Goal: Information Seeking & Learning: Learn about a topic

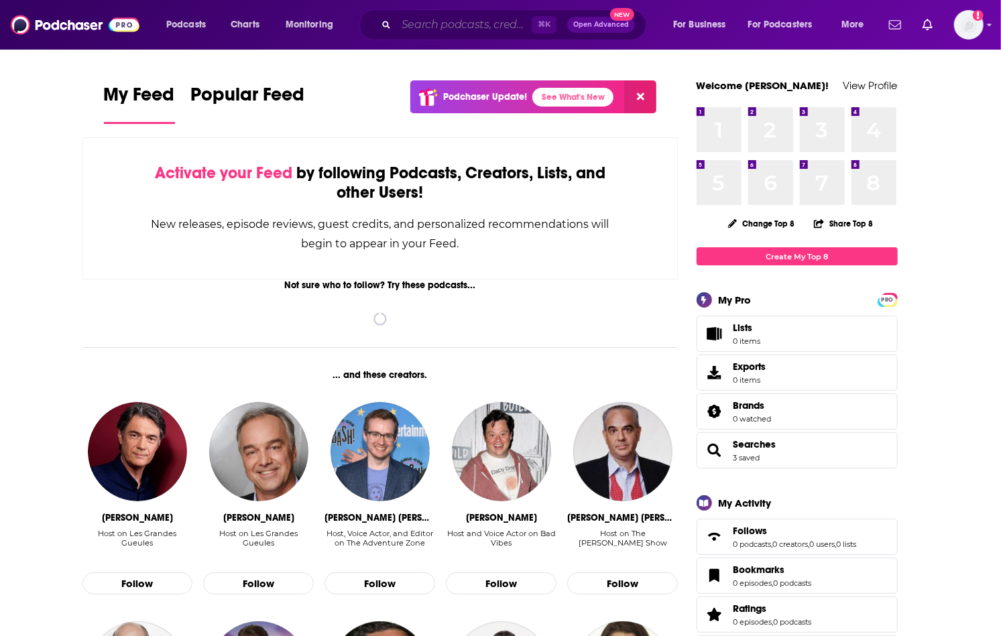
click at [471, 19] on input "Search podcasts, credits, & more..." at bounding box center [463, 24] width 135 height 21
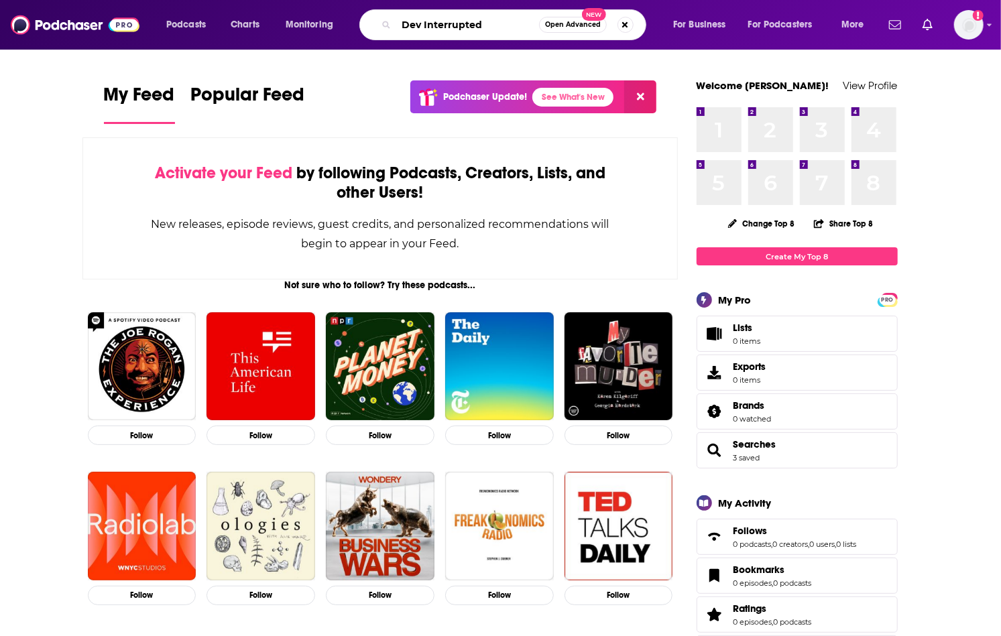
type input "Dev Interrupted"
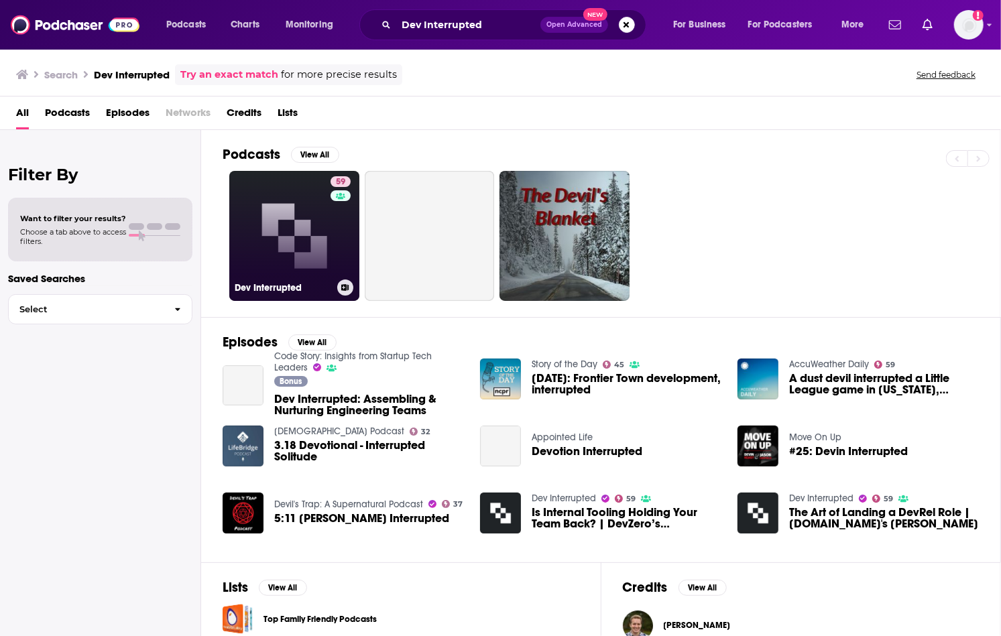
click at [288, 227] on link "59 Dev Interrupted" at bounding box center [294, 236] width 130 height 130
